Goal: Task Accomplishment & Management: Complete application form

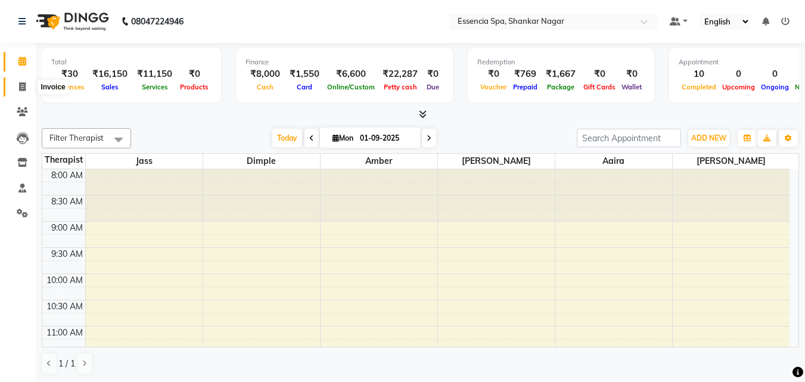
click at [22, 82] on icon at bounding box center [22, 86] width 7 height 9
select select "service"
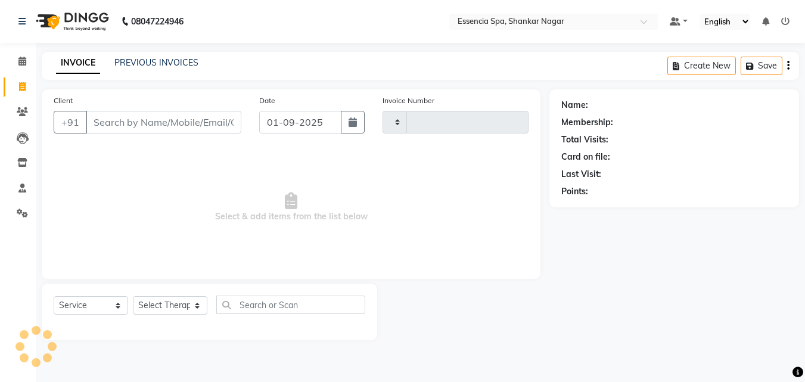
click at [148, 120] on input "Client" at bounding box center [164, 122] width 156 height 23
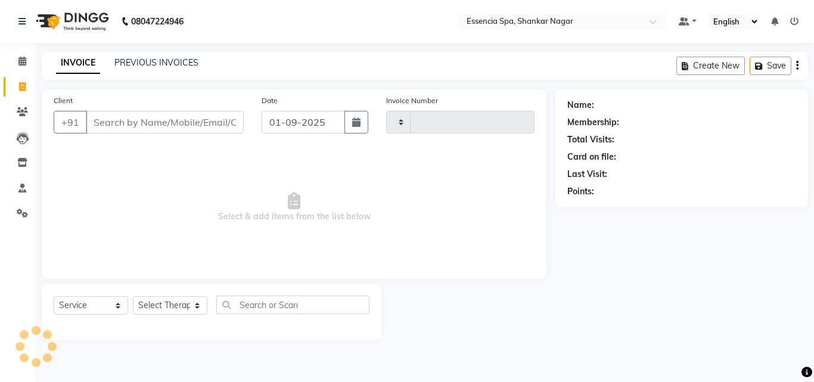
type input "7974036100"
select select "7037"
type input "1274"
type input "7974036100"
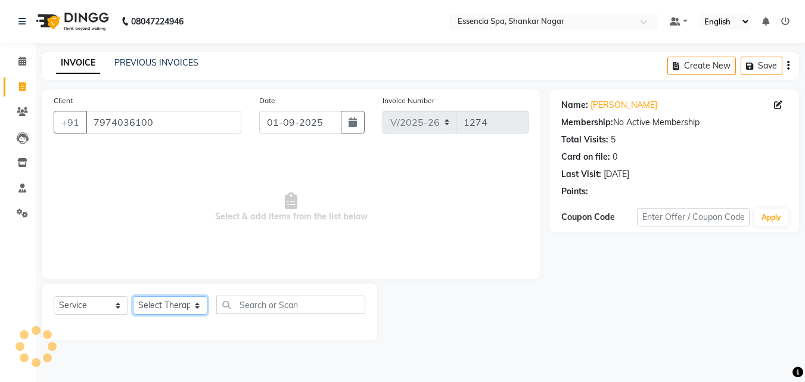
click at [193, 301] on select "Select Therapist" at bounding box center [170, 305] width 74 height 18
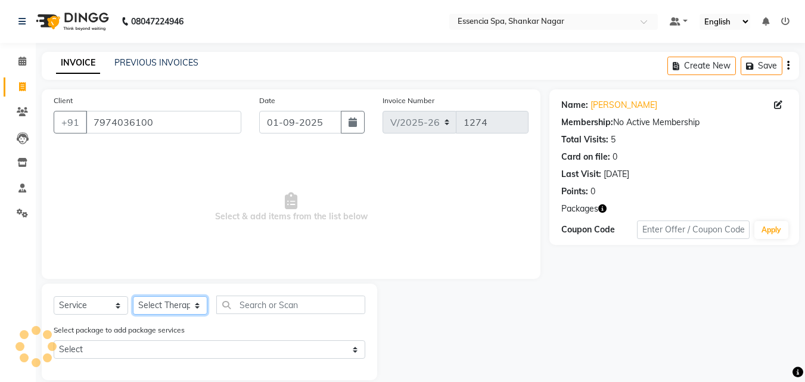
click at [191, 305] on select "Select Therapist [PERSON_NAME] [PERSON_NAME] [PERSON_NAME] [PERSON_NAME]" at bounding box center [170, 305] width 74 height 18
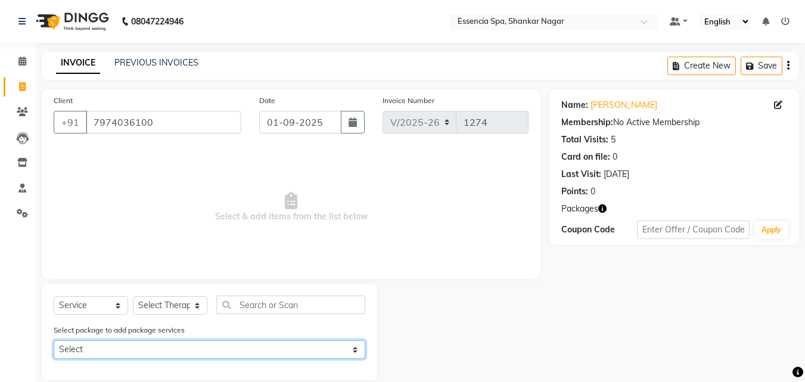
click at [169, 353] on select "Select 5k6" at bounding box center [210, 349] width 312 height 18
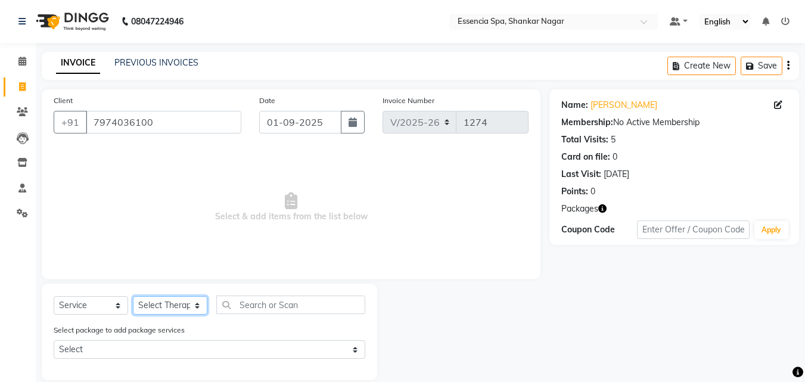
click at [178, 299] on select "Select Therapist [PERSON_NAME] [PERSON_NAME] [PERSON_NAME] [PERSON_NAME]" at bounding box center [170, 305] width 74 height 18
click at [178, 300] on select "Select Therapist [PERSON_NAME] [PERSON_NAME] [PERSON_NAME] [PERSON_NAME]" at bounding box center [170, 305] width 74 height 18
click at [178, 298] on select "Select Therapist [PERSON_NAME] [PERSON_NAME] [PERSON_NAME] [PERSON_NAME]" at bounding box center [170, 305] width 74 height 18
select select "89355"
click at [133, 296] on select "Select Therapist [PERSON_NAME] [PERSON_NAME] [PERSON_NAME] [PERSON_NAME]" at bounding box center [170, 305] width 74 height 18
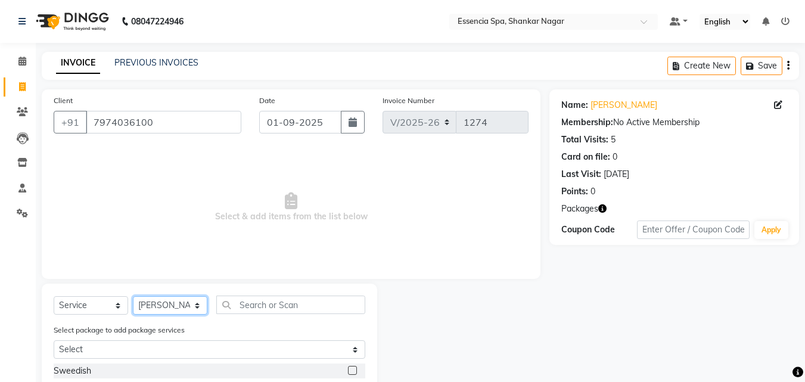
scroll to position [135, 0]
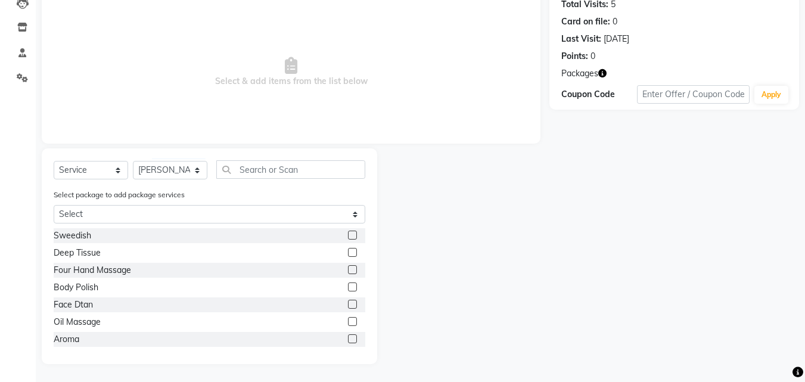
click at [348, 320] on label at bounding box center [352, 321] width 9 height 9
click at [348, 320] on input "checkbox" at bounding box center [352, 322] width 8 height 8
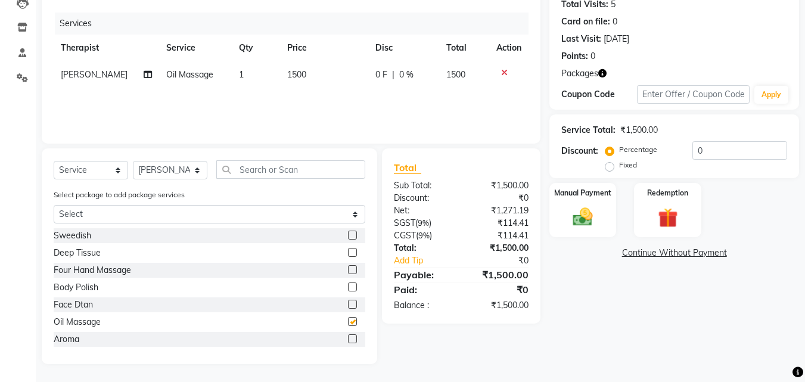
checkbox input "false"
click at [375, 77] on span "0 F" at bounding box center [381, 75] width 12 height 13
select select "89355"
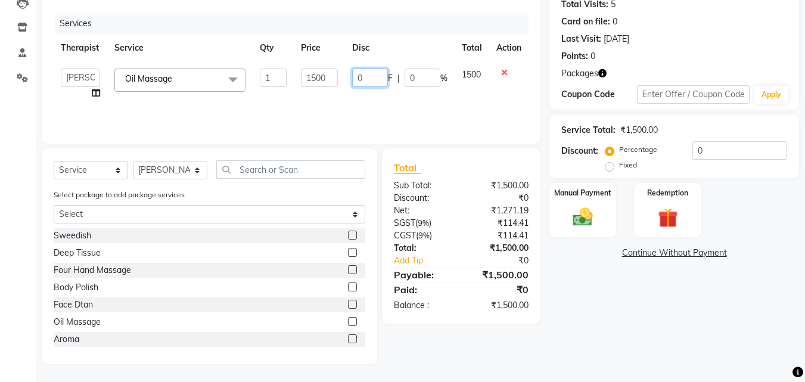
drag, startPoint x: 372, startPoint y: 77, endPoint x: 347, endPoint y: 83, distance: 25.9
click at [347, 83] on td "0 F | 0 %" at bounding box center [400, 83] width 110 height 45
click at [385, 73] on input "0" at bounding box center [370, 78] width 36 height 18
type input "200"
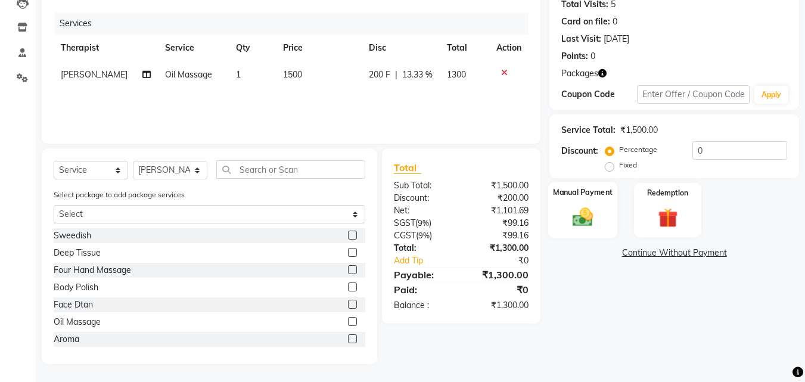
click at [564, 210] on div "Manual Payment" at bounding box center [583, 210] width 70 height 57
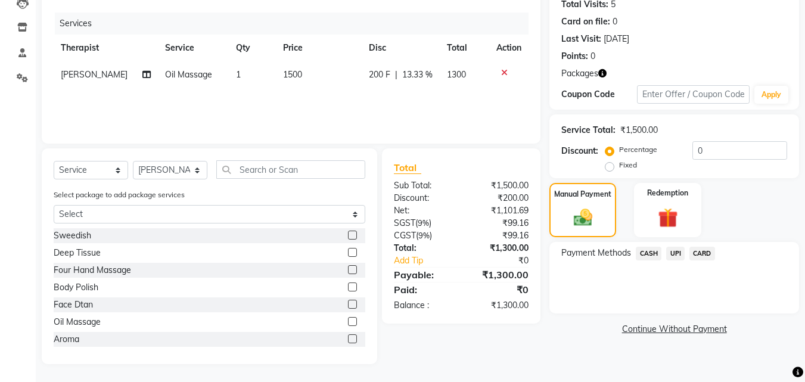
click at [673, 253] on span "UPI" at bounding box center [675, 254] width 18 height 14
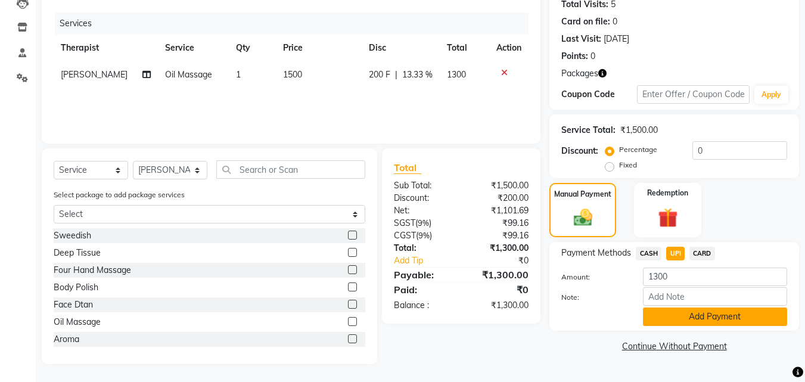
click at [697, 321] on button "Add Payment" at bounding box center [715, 317] width 144 height 18
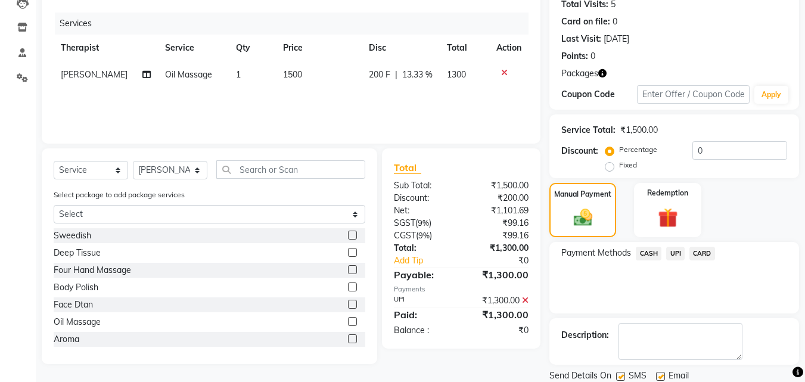
scroll to position [176, 0]
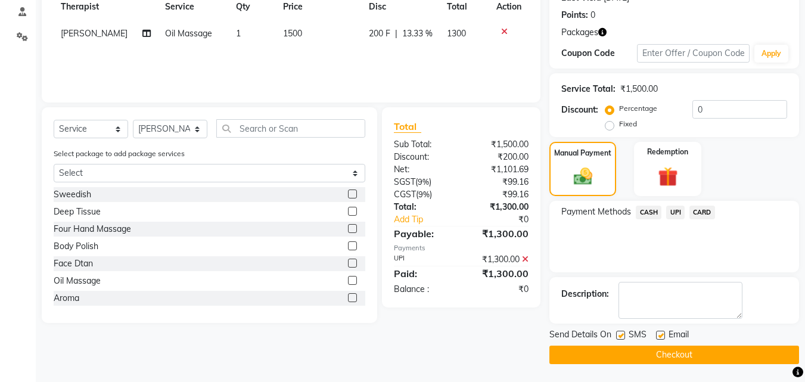
click at [645, 359] on button "Checkout" at bounding box center [674, 355] width 250 height 18
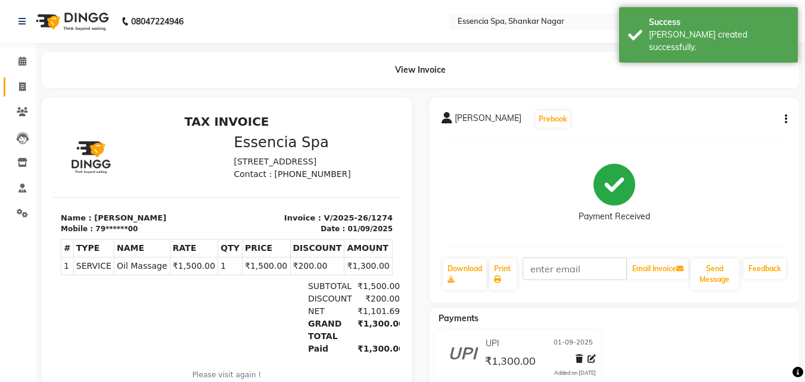
click at [23, 91] on span at bounding box center [22, 87] width 21 height 14
select select "service"
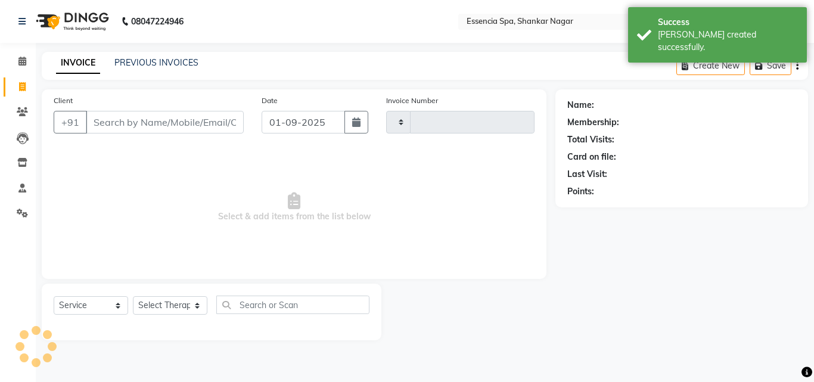
click at [158, 125] on input "Client" at bounding box center [165, 122] width 158 height 23
select select "7037"
type input "1275"
type input "7999063454"
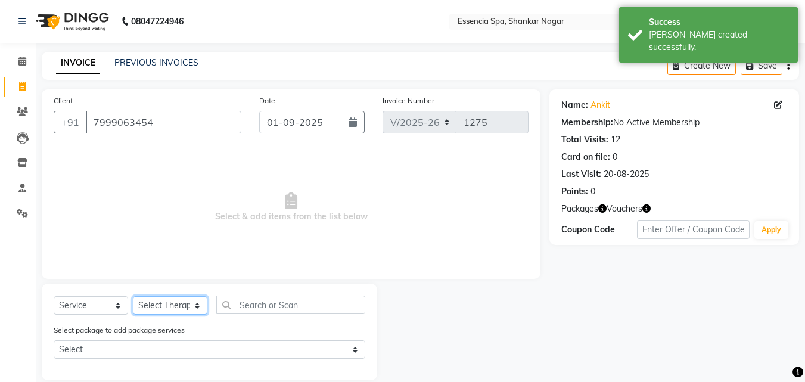
click at [181, 300] on select "Select Therapist [PERSON_NAME] [PERSON_NAME] [PERSON_NAME] [PERSON_NAME]" at bounding box center [170, 305] width 74 height 18
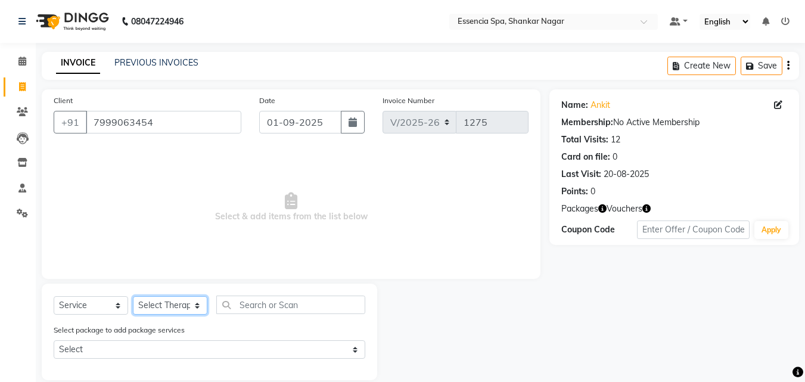
select select "58078"
click at [133, 296] on select "Select Therapist [PERSON_NAME] [PERSON_NAME] [PERSON_NAME] [PERSON_NAME]" at bounding box center [170, 305] width 74 height 18
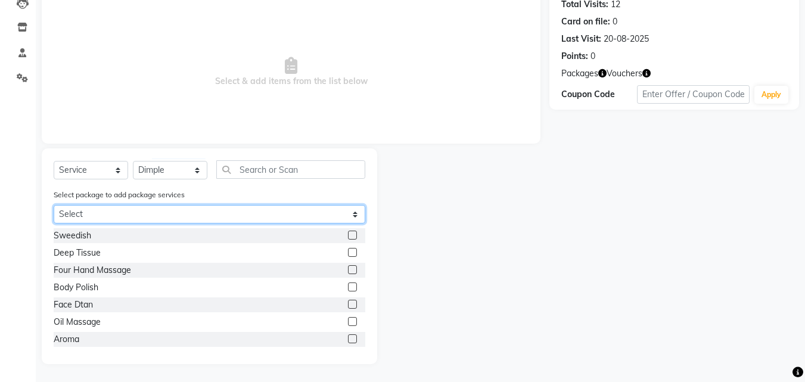
click at [172, 212] on select "Select 5k6 5k6" at bounding box center [210, 214] width 312 height 18
select select "1: Object"
click at [54, 223] on select "Select 5k6 5k6" at bounding box center [210, 214] width 312 height 18
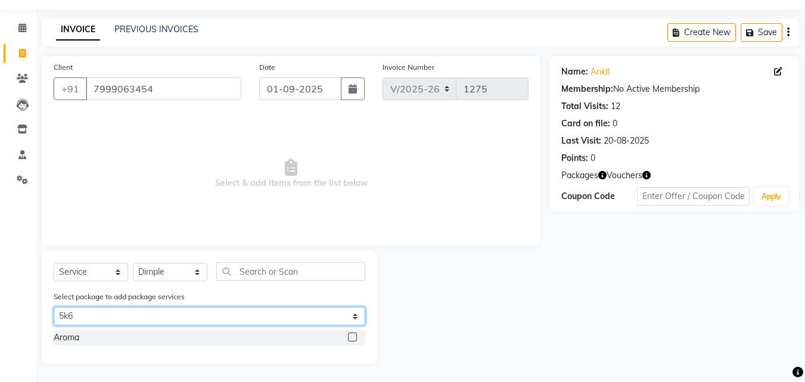
scroll to position [33, 0]
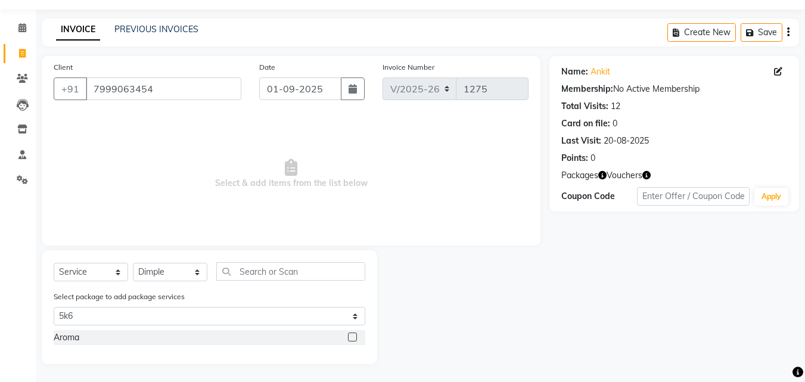
click at [351, 332] on div at bounding box center [356, 337] width 17 height 15
click at [355, 337] on label at bounding box center [352, 337] width 9 height 9
click at [355, 337] on input "checkbox" at bounding box center [352, 338] width 8 height 8
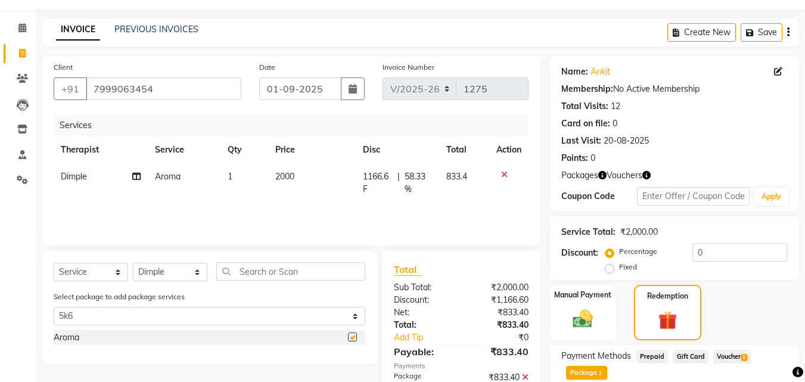
scroll to position [251, 0]
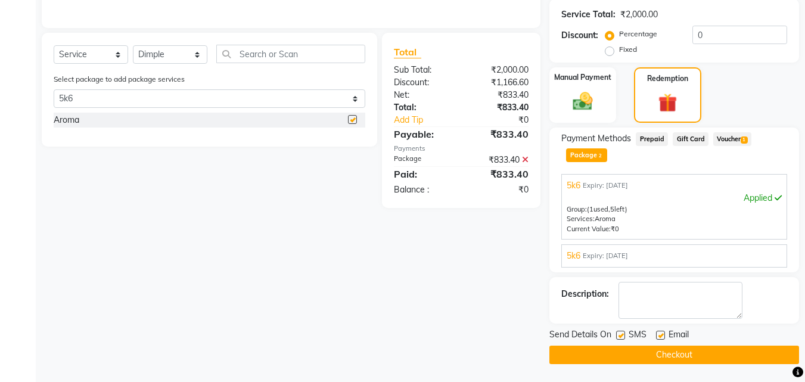
checkbox input "false"
click at [620, 360] on button "Checkout" at bounding box center [674, 355] width 250 height 18
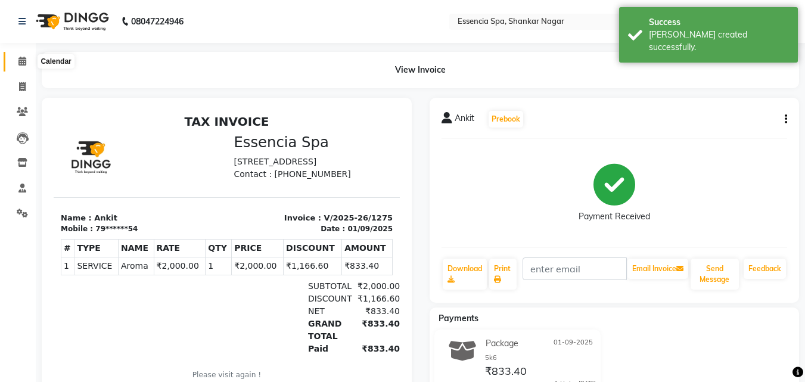
click at [23, 61] on icon at bounding box center [22, 61] width 8 height 9
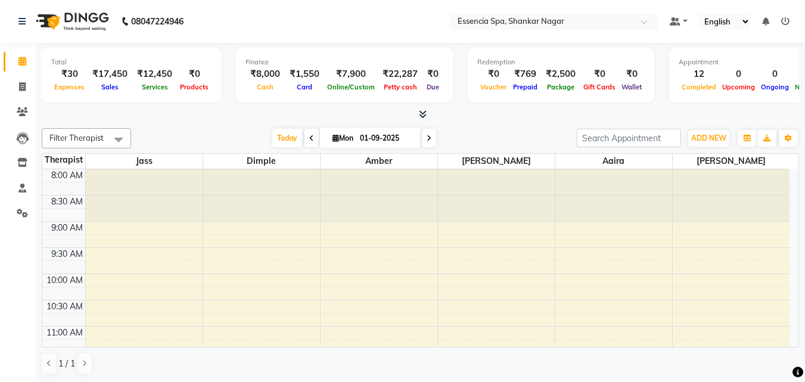
click at [207, 125] on div "Filter Therapist Select All Aaira Amber Dimple [PERSON_NAME] [PERSON_NAME] [DAT…" at bounding box center [420, 251] width 757 height 256
